Goal: Task Accomplishment & Management: Complete application form

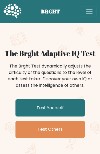
click at [64, 130] on link "Test Others" at bounding box center [49, 128] width 69 height 17
click at [69, 107] on link "Test Yourself" at bounding box center [49, 107] width 69 height 17
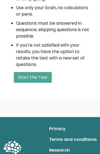
scroll to position [352, 0]
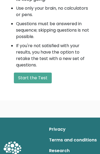
click at [25, 79] on button "Start the Test" at bounding box center [33, 78] width 38 height 11
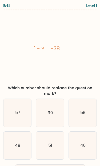
click at [52, 112] on icon "39" at bounding box center [50, 113] width 28 height 28
click at [50, 85] on input "b. 39" at bounding box center [50, 83] width 0 height 1
radio input "true"
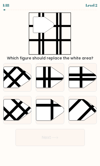
click at [57, 81] on icon at bounding box center [50, 77] width 28 height 21
click at [50, 83] on input "b." at bounding box center [50, 83] width 0 height 1
radio input "true"
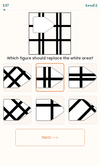
click at [76, 139] on button "Next" at bounding box center [49, 137] width 69 height 17
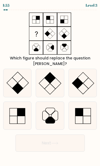
click at [55, 80] on icon at bounding box center [50, 83] width 28 height 28
click at [50, 83] on input "b." at bounding box center [50, 83] width 0 height 1
radio input "true"
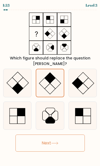
click at [59, 142] on button "Next" at bounding box center [49, 143] width 69 height 17
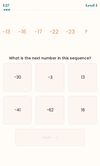
click at [22, 89] on icon "-30" at bounding box center [17, 78] width 28 height 28
click at [50, 85] on input "a. -30" at bounding box center [50, 83] width 0 height 1
radio input "true"
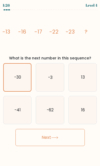
click at [58, 139] on icon at bounding box center [54, 137] width 7 height 3
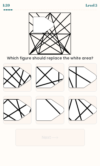
click at [9, 79] on icon at bounding box center [26, 89] width 54 height 54
click at [50, 83] on input "a." at bounding box center [50, 83] width 0 height 1
radio input "true"
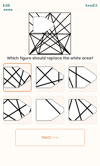
click at [48, 134] on button "Next" at bounding box center [49, 137] width 69 height 17
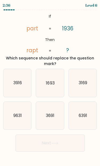
click at [12, 86] on icon "3916" at bounding box center [17, 83] width 28 height 28
click at [50, 85] on input "a. 3916" at bounding box center [50, 83] width 0 height 1
radio input "true"
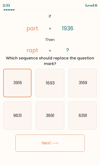
click at [50, 145] on button "Next" at bounding box center [49, 143] width 69 height 17
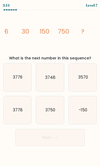
click at [48, 113] on icon "3750" at bounding box center [50, 110] width 28 height 28
click at [50, 85] on input "e. 3750" at bounding box center [50, 83] width 0 height 1
radio input "true"
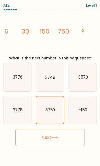
click at [62, 140] on button "Next" at bounding box center [49, 137] width 69 height 17
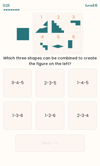
click at [86, 119] on icon "2-3-4" at bounding box center [83, 116] width 28 height 28
click at [50, 85] on input "f. 2-3-4" at bounding box center [50, 83] width 0 height 1
radio input "true"
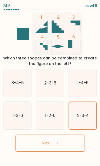
click at [43, 144] on button "Next" at bounding box center [49, 143] width 69 height 17
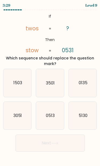
click at [83, 119] on text "5130" at bounding box center [83, 116] width 9 height 6
click at [50, 85] on input "f. 5130" at bounding box center [50, 83] width 0 height 1
radio input "true"
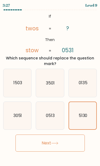
click at [63, 143] on button "Next" at bounding box center [49, 143] width 69 height 17
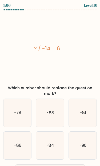
click at [53, 150] on icon "-84" at bounding box center [50, 146] width 28 height 28
click at [50, 85] on input "e. -84" at bounding box center [50, 83] width 0 height 1
radio input "true"
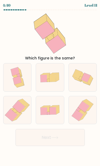
click at [16, 112] on icon at bounding box center [15, 110] width 5 height 5
click at [50, 85] on input "d." at bounding box center [50, 83] width 0 height 1
radio input "true"
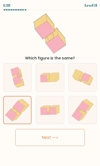
click at [48, 141] on button "Next" at bounding box center [49, 137] width 69 height 17
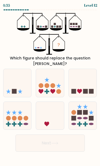
click at [21, 78] on icon at bounding box center [17, 83] width 28 height 23
click at [50, 83] on input "a." at bounding box center [50, 83] width 0 height 1
radio input "true"
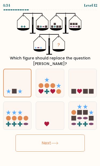
click at [54, 142] on icon at bounding box center [54, 143] width 7 height 3
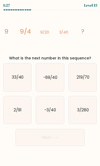
click at [83, 117] on icon "3/280" at bounding box center [83, 110] width 28 height 28
click at [50, 85] on input "f. 3/280" at bounding box center [50, 83] width 0 height 1
radio input "true"
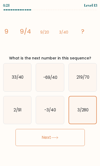
click at [63, 140] on button "Next" at bounding box center [49, 137] width 69 height 17
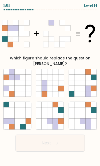
click at [48, 119] on icon at bounding box center [50, 122] width 6 height 6
click at [50, 85] on input "e." at bounding box center [50, 83] width 0 height 1
radio input "true"
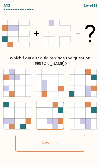
click at [51, 135] on button "Next" at bounding box center [49, 143] width 69 height 17
click at [48, 138] on button "Next" at bounding box center [49, 143] width 69 height 17
click at [51, 144] on button "Next" at bounding box center [49, 143] width 69 height 17
click at [50, 139] on button "Next" at bounding box center [49, 143] width 69 height 17
click at [38, 143] on button "Next" at bounding box center [49, 143] width 69 height 17
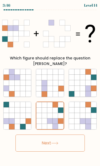
click at [52, 138] on button "Next" at bounding box center [49, 143] width 69 height 17
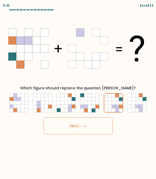
click at [86, 125] on icon at bounding box center [82, 126] width 7 height 3
click at [86, 127] on icon at bounding box center [82, 126] width 7 height 3
click at [86, 128] on button "Next" at bounding box center [78, 126] width 69 height 17
click at [65, 123] on button "Next" at bounding box center [78, 126] width 69 height 17
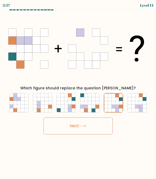
click at [65, 128] on button "Next" at bounding box center [78, 126] width 69 height 17
click at [66, 103] on icon at bounding box center [66, 103] width 4 height 4
click at [78, 91] on input "c." at bounding box center [78, 90] width 0 height 1
radio input "true"
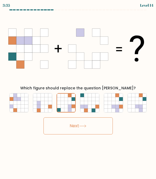
click at [67, 100] on icon at bounding box center [66, 99] width 4 height 4
click at [78, 91] on input "c." at bounding box center [78, 90] width 0 height 1
click at [100, 104] on icon at bounding box center [114, 103] width 4 height 4
click at [79, 91] on input "e." at bounding box center [78, 90] width 0 height 1
radio input "true"
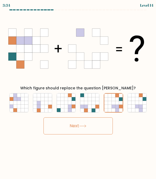
click at [67, 122] on button "Next" at bounding box center [78, 126] width 69 height 17
click at [63, 126] on button "Next" at bounding box center [78, 126] width 69 height 17
click at [66, 127] on button "Next" at bounding box center [78, 126] width 69 height 17
click at [96, 123] on button "Next" at bounding box center [78, 126] width 69 height 17
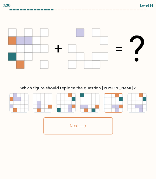
click at [96, 123] on button "Next" at bounding box center [78, 126] width 69 height 17
click at [96, 124] on button "Next" at bounding box center [78, 126] width 69 height 17
click at [96, 125] on button "Next" at bounding box center [78, 126] width 69 height 17
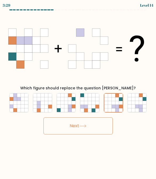
click at [97, 126] on button "Next" at bounding box center [78, 126] width 69 height 17
click at [100, 128] on button "Next" at bounding box center [78, 126] width 69 height 17
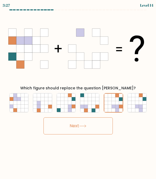
click at [100, 128] on button "Next" at bounding box center [78, 126] width 69 height 17
click at [100, 129] on button "Next" at bounding box center [78, 126] width 69 height 17
click at [100, 128] on button "Next" at bounding box center [78, 126] width 69 height 17
click at [99, 128] on button "Next" at bounding box center [78, 126] width 69 height 17
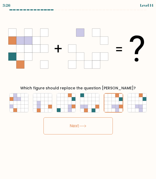
click at [96, 123] on button "Next" at bounding box center [78, 126] width 69 height 17
click at [96, 122] on button "Next" at bounding box center [78, 126] width 69 height 17
click at [94, 127] on button "Next" at bounding box center [78, 126] width 69 height 17
click at [93, 127] on button "Next" at bounding box center [78, 126] width 69 height 17
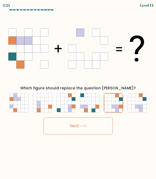
click at [93, 127] on button "Next" at bounding box center [78, 126] width 69 height 17
click at [95, 125] on button "Next" at bounding box center [78, 126] width 69 height 17
click at [64, 131] on button "Next" at bounding box center [78, 126] width 69 height 17
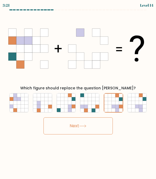
click at [63, 129] on button "Next" at bounding box center [78, 126] width 69 height 17
click at [61, 131] on button "Next" at bounding box center [78, 126] width 69 height 17
click at [61, 130] on button "Next" at bounding box center [78, 126] width 69 height 17
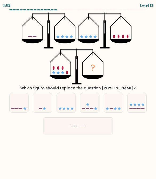
click at [28, 145] on body "4:02 Level 15" at bounding box center [78, 89] width 156 height 179
click at [15, 107] on icon at bounding box center [19, 103] width 19 height 16
click at [78, 91] on input "a." at bounding box center [78, 90] width 0 height 1
radio input "true"
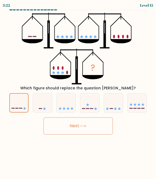
click at [93, 126] on button "Next" at bounding box center [78, 126] width 69 height 17
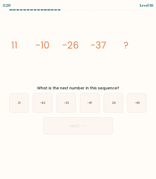
click at [100, 106] on icon "-43" at bounding box center [137, 102] width 19 height 19
click at [79, 91] on input "f. -43" at bounding box center [78, 90] width 0 height 1
radio input "true"
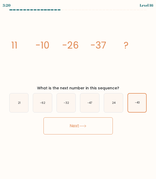
click at [96, 127] on button "Next" at bounding box center [78, 126] width 69 height 17
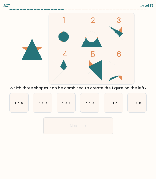
click at [90, 101] on text "3-4-5" at bounding box center [90, 103] width 9 height 4
click at [79, 91] on input "d. 3-4-5" at bounding box center [78, 90] width 0 height 1
radio input "true"
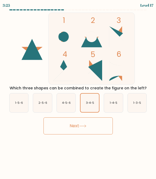
click at [63, 126] on button "Next" at bounding box center [78, 126] width 69 height 17
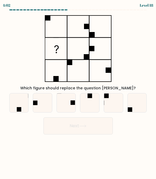
click at [89, 105] on icon at bounding box center [89, 102] width 19 height 19
click at [79, 91] on input "d." at bounding box center [78, 90] width 0 height 1
radio input "true"
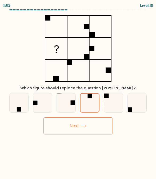
click at [93, 126] on button "Next" at bounding box center [78, 126] width 69 height 17
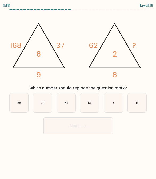
click at [69, 104] on icon "39" at bounding box center [66, 102] width 19 height 19
click at [78, 91] on input "c. 39" at bounding box center [78, 90] width 0 height 1
radio input "true"
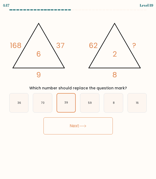
click at [87, 126] on icon at bounding box center [82, 126] width 7 height 3
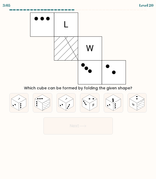
click at [100, 102] on circle at bounding box center [113, 101] width 2 height 1
click at [79, 91] on input "e." at bounding box center [78, 90] width 0 height 1
radio input "true"
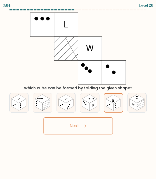
click at [99, 125] on button "Next" at bounding box center [78, 126] width 69 height 17
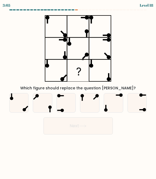
click at [100, 105] on icon at bounding box center [137, 102] width 19 height 19
click at [79, 91] on input "f." at bounding box center [78, 90] width 0 height 1
radio input "true"
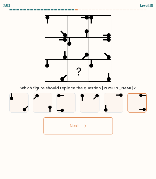
click at [100, 127] on button "Next" at bounding box center [78, 126] width 69 height 17
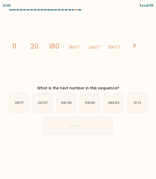
click at [52, 103] on div "2673/7" at bounding box center [42, 102] width 19 height 19
click at [78, 91] on input "b. 2673/7" at bounding box center [78, 90] width 0 height 1
radio input "true"
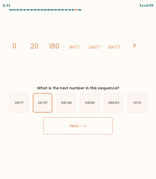
click at [93, 131] on button "Next" at bounding box center [78, 126] width 69 height 17
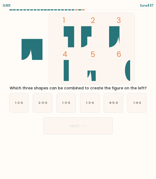
click at [19, 107] on icon "1-2-5" at bounding box center [19, 102] width 19 height 19
click at [78, 91] on input "a. 1-2-5" at bounding box center [78, 90] width 0 height 1
radio input "true"
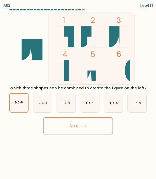
click at [70, 124] on button "Next" at bounding box center [78, 126] width 69 height 17
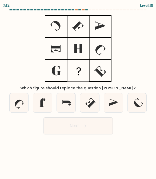
click at [100, 96] on icon at bounding box center [137, 102] width 19 height 19
click at [79, 91] on input "f." at bounding box center [78, 90] width 0 height 1
radio input "true"
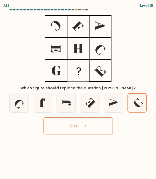
click at [94, 126] on button "Next" at bounding box center [78, 126] width 69 height 17
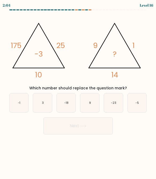
click at [100, 108] on icon "-23" at bounding box center [113, 102] width 19 height 19
click at [79, 91] on input "e. -23" at bounding box center [78, 90] width 0 height 1
radio input "true"
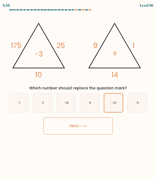
click at [84, 131] on button "Next" at bounding box center [78, 126] width 69 height 17
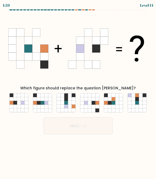
click at [82, 127] on icon at bounding box center [82, 126] width 7 height 3
click at [100, 154] on body "2:40 Level 14" at bounding box center [78, 89] width 156 height 179
click at [41, 105] on icon at bounding box center [39, 107] width 4 height 4
click at [78, 91] on input "b." at bounding box center [78, 90] width 0 height 1
radio input "true"
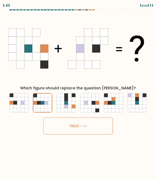
click at [81, 125] on icon at bounding box center [82, 126] width 7 height 3
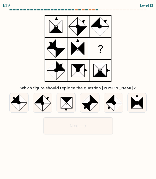
click at [100, 107] on icon at bounding box center [137, 106] width 11 height 6
click at [79, 91] on input "f." at bounding box center [78, 90] width 0 height 1
radio input "true"
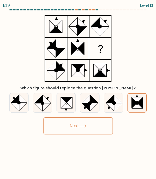
click at [84, 127] on icon at bounding box center [82, 126] width 7 height 3
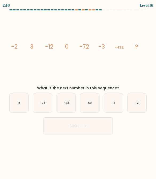
click at [100, 109] on icon "-6" at bounding box center [113, 102] width 19 height 19
click at [79, 91] on input "e. -6" at bounding box center [78, 90] width 0 height 1
radio input "true"
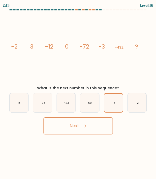
click at [61, 127] on button "Next" at bounding box center [78, 126] width 69 height 17
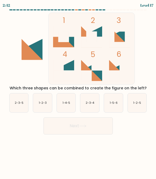
click at [41, 102] on text "1-2-3" at bounding box center [43, 103] width 8 height 4
click at [78, 91] on input "b. 1-2-3" at bounding box center [78, 90] width 0 height 1
radio input "true"
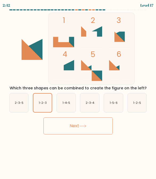
click at [52, 125] on button "Next" at bounding box center [78, 126] width 69 height 17
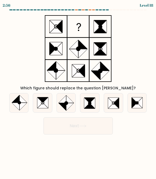
click at [67, 102] on ellipse at bounding box center [66, 103] width 5 height 5
click at [78, 91] on input "c." at bounding box center [78, 90] width 0 height 1
radio input "true"
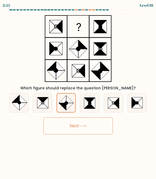
click at [57, 125] on button "Next" at bounding box center [78, 126] width 69 height 17
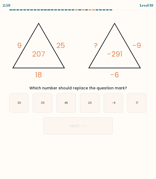
click at [64, 101] on icon "45" at bounding box center [66, 102] width 19 height 19
click at [78, 91] on input "c. 45" at bounding box center [78, 90] width 0 height 1
radio input "true"
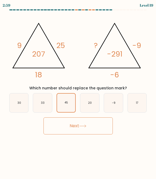
click at [62, 126] on button "Next" at bounding box center [78, 126] width 69 height 17
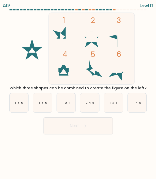
click at [11, 108] on icon "1-3-6" at bounding box center [19, 102] width 19 height 19
click at [78, 91] on input "a. 1-3-6" at bounding box center [78, 90] width 0 height 1
radio input "true"
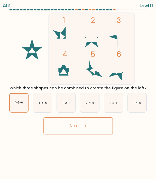
click at [66, 128] on button "Next" at bounding box center [78, 126] width 69 height 17
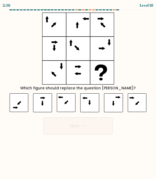
click at [85, 103] on icon at bounding box center [89, 102] width 19 height 19
click at [79, 91] on input "d." at bounding box center [78, 90] width 0 height 1
radio input "true"
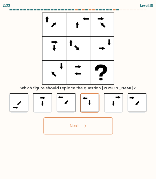
click at [67, 123] on button "Next" at bounding box center [78, 126] width 69 height 17
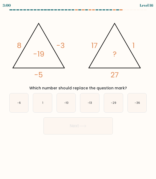
click at [67, 105] on text "-10" at bounding box center [66, 103] width 4 height 4
click at [78, 91] on input "c. -10" at bounding box center [78, 90] width 0 height 1
radio input "true"
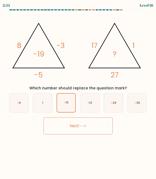
click at [56, 128] on button "Next" at bounding box center [78, 126] width 69 height 17
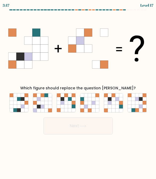
click at [100, 104] on icon at bounding box center [137, 103] width 4 height 4
click at [79, 91] on input "f." at bounding box center [78, 90] width 0 height 1
radio input "true"
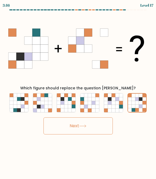
click at [100, 124] on button "Next" at bounding box center [78, 126] width 69 height 17
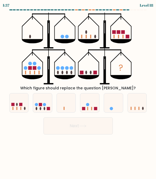
click at [89, 108] on icon at bounding box center [89, 103] width 19 height 16
click at [79, 91] on input "d." at bounding box center [78, 90] width 0 height 1
radio input "true"
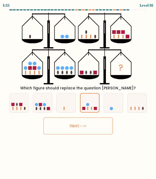
click at [87, 130] on button "Next" at bounding box center [78, 126] width 69 height 17
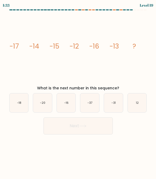
click at [45, 105] on icon "-20" at bounding box center [42, 102] width 19 height 19
click at [78, 91] on input "b. -20" at bounding box center [78, 90] width 0 height 1
radio input "true"
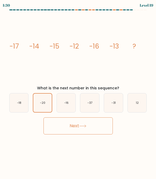
click at [62, 127] on button "Next" at bounding box center [78, 126] width 69 height 17
click at [56, 126] on button "Next" at bounding box center [78, 126] width 69 height 17
click at [58, 127] on button "Next" at bounding box center [78, 126] width 69 height 17
click at [58, 126] on button "Next" at bounding box center [78, 126] width 69 height 17
click at [57, 128] on button "Next" at bounding box center [78, 126] width 69 height 17
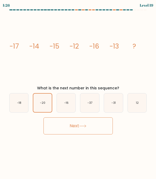
click at [57, 128] on button "Next" at bounding box center [78, 126] width 69 height 17
click at [61, 130] on button "Next" at bounding box center [78, 126] width 69 height 17
click at [60, 129] on button "Next" at bounding box center [78, 126] width 69 height 17
click at [66, 126] on button "Next" at bounding box center [78, 126] width 69 height 17
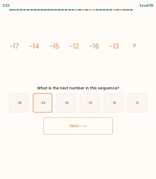
click at [73, 127] on button "Next" at bounding box center [78, 126] width 69 height 17
click at [76, 129] on button "Next" at bounding box center [78, 126] width 69 height 17
click at [75, 129] on button "Next" at bounding box center [78, 126] width 69 height 17
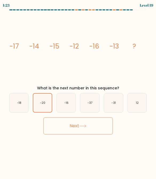
click at [82, 122] on button "Next" at bounding box center [78, 126] width 69 height 17
click at [77, 129] on button "Next" at bounding box center [78, 126] width 69 height 17
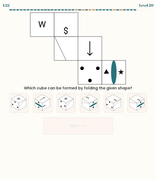
click at [75, 126] on button "Next" at bounding box center [78, 126] width 69 height 17
click at [26, 64] on div "Which cube can be formed by folding the given shape?" at bounding box center [78, 52] width 144 height 79
click at [87, 104] on rect at bounding box center [85, 105] width 7 height 12
click at [79, 91] on input "d." at bounding box center [78, 90] width 0 height 1
radio input "true"
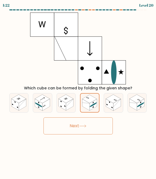
click at [96, 130] on button "Next" at bounding box center [78, 126] width 69 height 17
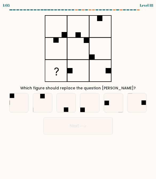
click at [89, 105] on icon at bounding box center [89, 102] width 19 height 19
click at [79, 91] on input "d." at bounding box center [78, 90] width 0 height 1
radio input "true"
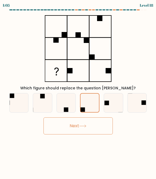
click at [98, 124] on button "Next" at bounding box center [78, 126] width 69 height 17
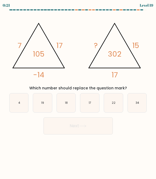
click at [40, 107] on icon "19" at bounding box center [42, 102] width 19 height 19
click at [78, 91] on input "b. 19" at bounding box center [78, 90] width 0 height 1
radio input "true"
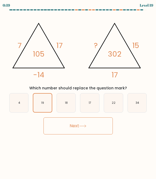
click at [92, 128] on button "Next" at bounding box center [78, 126] width 69 height 17
click at [82, 127] on icon at bounding box center [82, 126] width 7 height 3
click at [84, 126] on icon at bounding box center [82, 126] width 7 height 3
click at [83, 126] on icon at bounding box center [82, 126] width 7 height 3
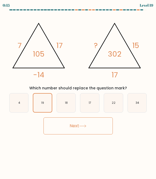
click at [82, 127] on icon at bounding box center [82, 126] width 7 height 3
click at [83, 129] on button "Next" at bounding box center [78, 126] width 69 height 17
click at [83, 126] on icon at bounding box center [82, 126] width 7 height 3
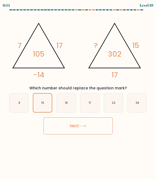
click at [83, 126] on icon at bounding box center [82, 126] width 7 height 3
click at [57, 127] on button "Next" at bounding box center [78, 126] width 69 height 17
click at [60, 129] on button "Next" at bounding box center [78, 126] width 69 height 17
click at [60, 128] on button "Next" at bounding box center [78, 126] width 69 height 17
click at [66, 127] on button "Next" at bounding box center [78, 126] width 69 height 17
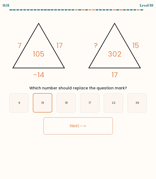
click at [70, 125] on button "Next" at bounding box center [78, 126] width 69 height 17
click at [85, 131] on button "Next" at bounding box center [78, 126] width 69 height 17
click at [74, 127] on button "Next" at bounding box center [78, 126] width 69 height 17
click at [73, 127] on button "Next" at bounding box center [78, 126] width 69 height 17
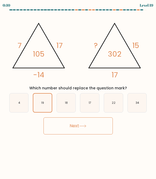
click at [75, 121] on button "Next" at bounding box center [78, 126] width 69 height 17
click at [81, 123] on button "Next" at bounding box center [78, 126] width 69 height 17
click at [76, 126] on button "Next" at bounding box center [78, 126] width 69 height 17
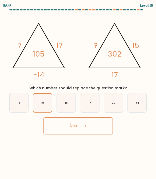
click at [75, 125] on button "Next" at bounding box center [78, 126] width 69 height 17
click at [57, 133] on button "Next" at bounding box center [78, 126] width 69 height 17
click at [57, 132] on button "Next" at bounding box center [78, 126] width 69 height 17
click at [55, 131] on button "Next" at bounding box center [78, 126] width 69 height 17
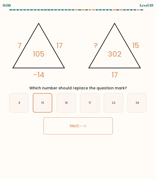
click at [55, 129] on button "Next" at bounding box center [78, 126] width 69 height 17
click at [56, 129] on button "Next" at bounding box center [78, 126] width 69 height 17
click at [57, 129] on button "Next" at bounding box center [78, 126] width 69 height 17
click at [57, 128] on button "Next" at bounding box center [78, 126] width 69 height 17
click at [56, 128] on button "Next" at bounding box center [78, 126] width 69 height 17
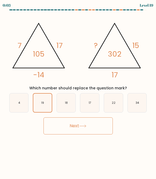
click at [89, 127] on button "Next" at bounding box center [78, 126] width 69 height 17
click at [83, 125] on icon at bounding box center [82, 126] width 7 height 3
click at [83, 128] on button "Next" at bounding box center [78, 126] width 69 height 17
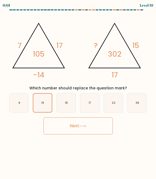
click at [86, 123] on button "Next" at bounding box center [78, 126] width 69 height 17
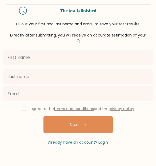
click at [14, 60] on input "text" at bounding box center [78, 57] width 150 height 15
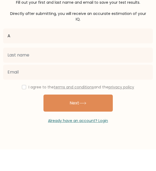
type input "A"
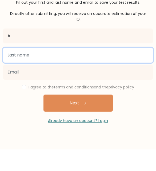
click at [13, 69] on input "text" at bounding box center [78, 76] width 150 height 15
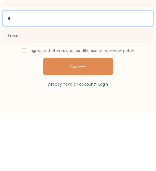
type input "B"
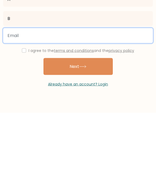
click at [26, 87] on input "email" at bounding box center [78, 94] width 150 height 15
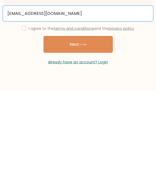
type input "pasin.wip@student.sk.ac.th"
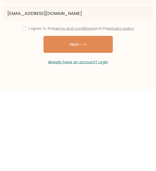
click at [100, 116] on button "Next" at bounding box center [78, 124] width 69 height 17
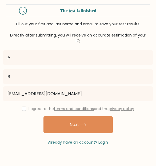
click at [27, 107] on div "I agree to the terms and conditions and the privacy policy" at bounding box center [78, 109] width 156 height 6
click at [76, 127] on button "Next" at bounding box center [78, 124] width 69 height 17
click at [22, 110] on input "checkbox" at bounding box center [24, 109] width 4 height 4
checkbox input "true"
click at [74, 123] on button "Next" at bounding box center [78, 124] width 69 height 17
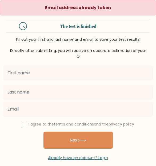
click at [138, 72] on input "text" at bounding box center [78, 73] width 150 height 15
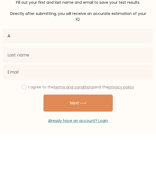
type input "A"
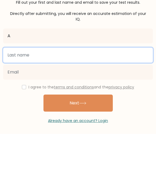
click at [14, 85] on input "text" at bounding box center [78, 92] width 150 height 15
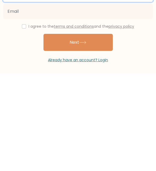
scroll to position [3, 0]
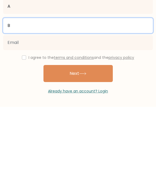
type input "B"
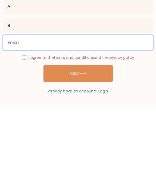
click at [18, 100] on input "email" at bounding box center [78, 107] width 150 height 15
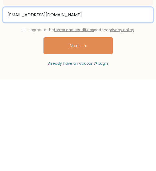
type input "[EMAIL_ADDRESS][DOMAIN_NAME]"
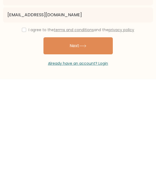
click at [24, 119] on div "I agree to the terms and conditions and the privacy policy" at bounding box center [78, 122] width 156 height 6
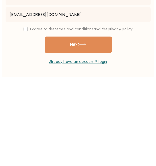
scroll to position [8, 0]
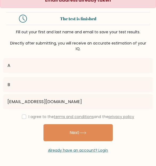
click at [24, 117] on input "checkbox" at bounding box center [24, 117] width 4 height 4
checkbox input "true"
click at [106, 134] on button "Next" at bounding box center [78, 132] width 69 height 17
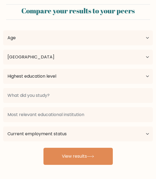
select select "TH"
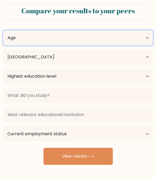
click at [127, 34] on select "Age Under 18 years old 18-24 years old 25-34 years old 35-44 years old 45-54 ye…" at bounding box center [78, 37] width 150 height 15
select select "min_18"
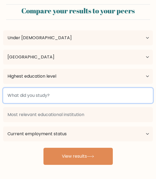
click at [130, 97] on input at bounding box center [78, 95] width 150 height 15
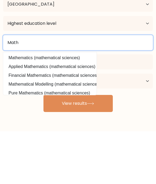
type input "Math"
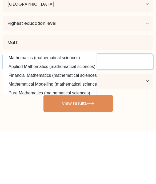
click at [22, 107] on input at bounding box center [78, 114] width 150 height 15
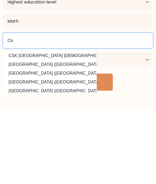
type input "Cs"
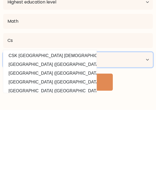
click at [32, 127] on select "Current employment status Employed Student Retired Other / prefer not to answer" at bounding box center [78, 134] width 150 height 15
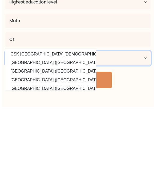
scroll to position [23, 0]
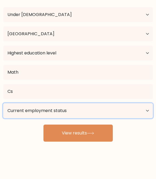
select select "student"
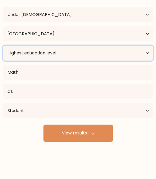
click at [23, 54] on select "Highest education level No schooling Primary Lower Secondary Upper Secondary Oc…" at bounding box center [78, 53] width 150 height 15
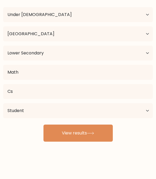
click at [28, 44] on div "Highest education level No schooling Primary Lower Secondary Upper Secondary Oc…" at bounding box center [78, 53] width 156 height 19
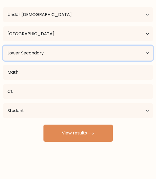
click at [30, 54] on select "Highest education level No schooling Primary Lower Secondary Upper Secondary Oc…" at bounding box center [78, 53] width 150 height 15
select select "no_schooling"
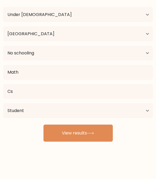
click at [58, 132] on button "View results" at bounding box center [78, 133] width 69 height 17
click at [60, 134] on button "View results" at bounding box center [78, 133] width 69 height 17
click at [61, 134] on button "View results" at bounding box center [78, 133] width 69 height 17
click at [63, 134] on button "View results" at bounding box center [78, 133] width 69 height 17
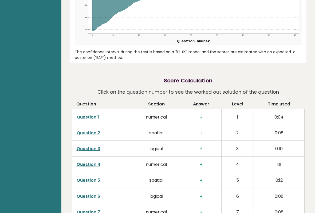
scroll to position [761, 0]
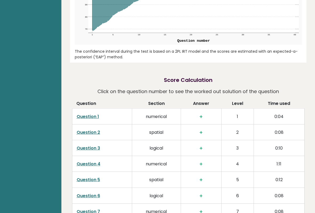
click at [125, 17] on icon at bounding box center [193, 0] width 203 height 66
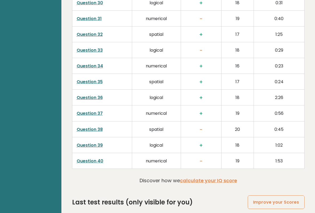
scroll to position [1334, 0]
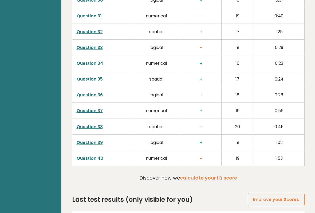
click at [156, 128] on td "spatial" at bounding box center [156, 127] width 49 height 16
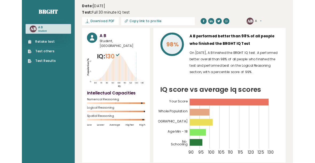
scroll to position [0, 0]
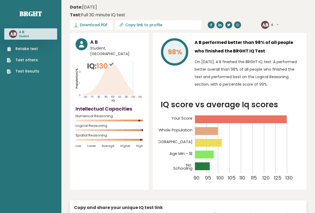
click at [45, 63] on div "Retake test Test others Test Results" at bounding box center [30, 57] width 53 height 34
click at [33, 55] on ul "Retake test Test others Test Results" at bounding box center [23, 60] width 38 height 28
click at [27, 57] on link "Test others" at bounding box center [23, 60] width 32 height 6
click at [31, 31] on div "AB A B Student" at bounding box center [30, 33] width 53 height 11
click at [30, 59] on link "Test others" at bounding box center [23, 60] width 32 height 6
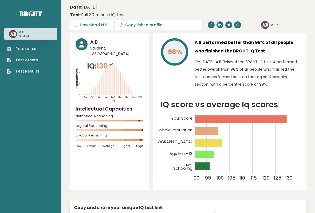
click at [29, 57] on link "Test others" at bounding box center [23, 60] width 32 height 6
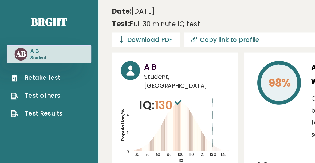
click at [24, 71] on link "Test Results" at bounding box center [23, 71] width 32 height 6
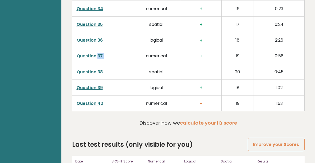
scroll to position [1412, 0]
